Goal: Information Seeking & Learning: Learn about a topic

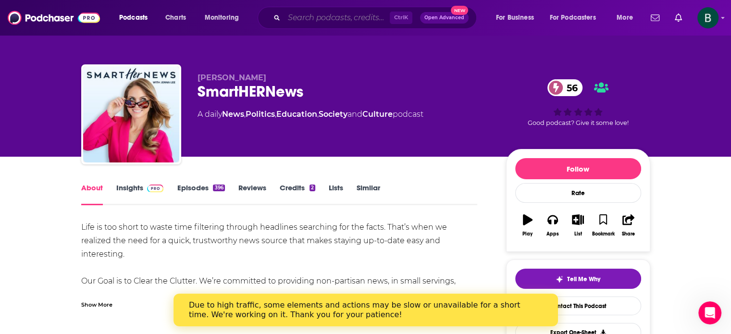
click at [323, 14] on input "Search podcasts, credits, & more..." at bounding box center [337, 17] width 106 height 15
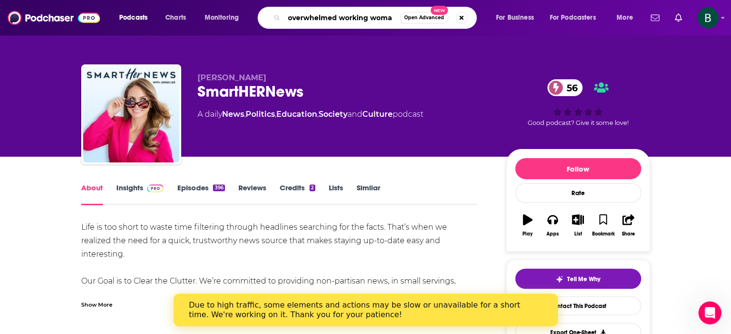
type input "overwhelmed working woman"
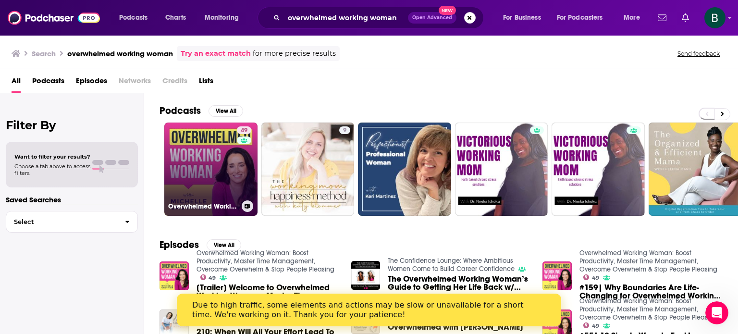
click at [201, 162] on link "49 Overwhelmed Working Woman: Boost Productivity, Master Time Management, Overc…" at bounding box center [210, 168] width 93 height 93
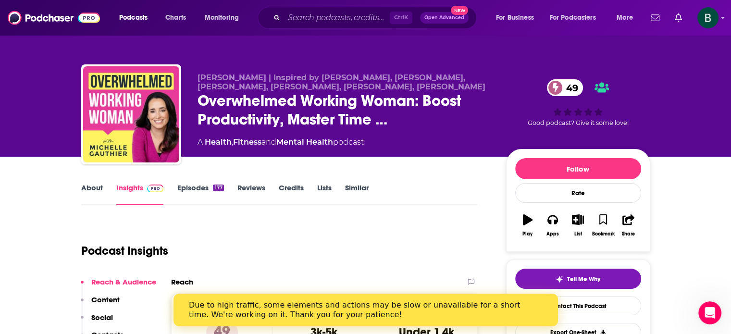
click at [99, 183] on link "About" at bounding box center [92, 194] width 22 height 22
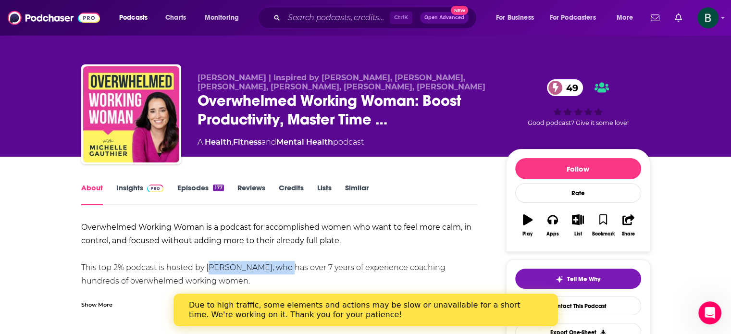
drag, startPoint x: 273, startPoint y: 265, endPoint x: 205, endPoint y: 267, distance: 68.2
click at [205, 267] on div "Overwhelmed Working Woman is a podcast for accomplished women who want to feel …" at bounding box center [279, 300] width 396 height 161
copy div "[PERSON_NAME],"
click at [134, 184] on link "Insights" at bounding box center [140, 194] width 48 height 22
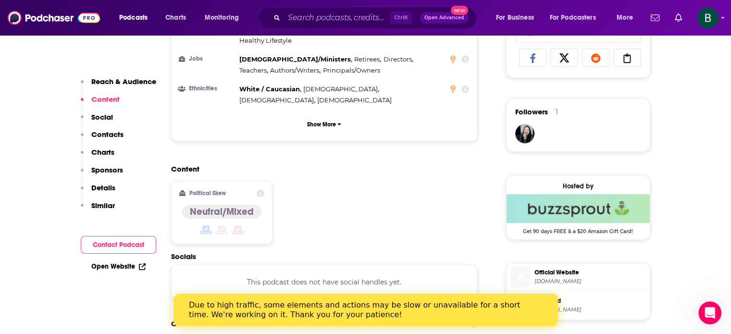
scroll to position [720, 0]
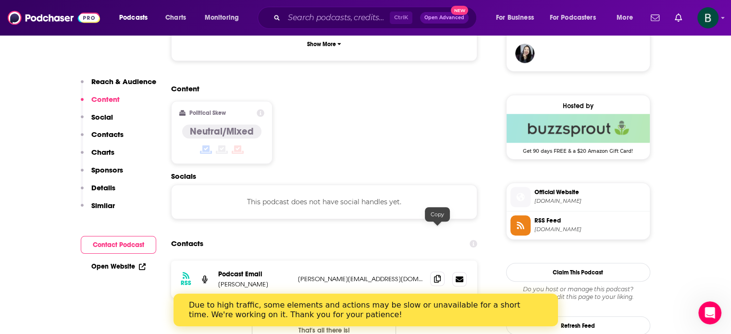
click at [435, 275] on icon at bounding box center [437, 279] width 7 height 8
